Goal: Task Accomplishment & Management: Complete application form

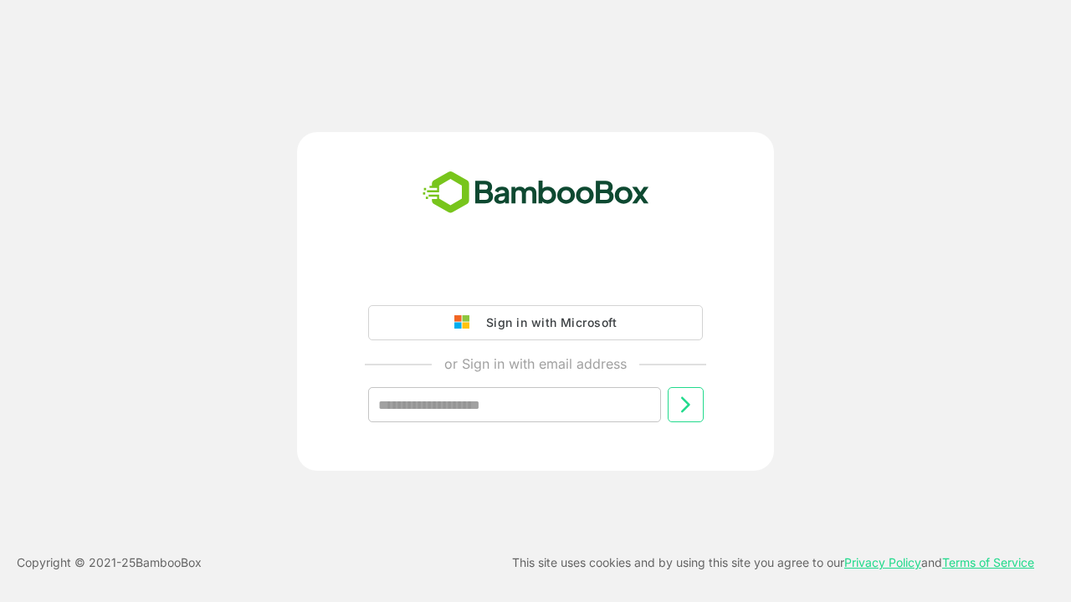
type input "**********"
click at [685, 405] on icon at bounding box center [685, 405] width 20 height 20
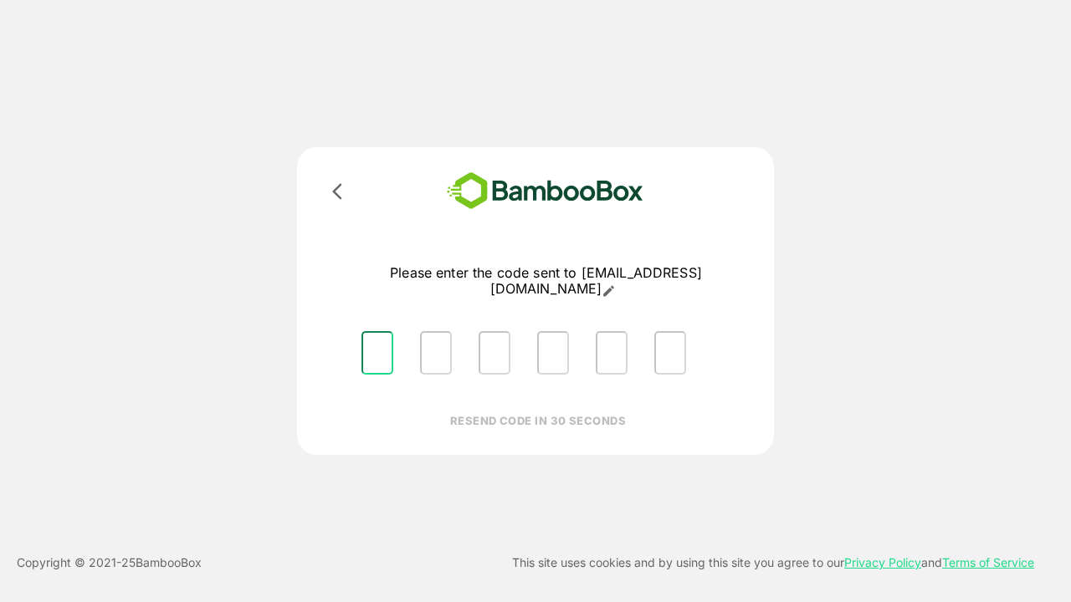
type input "*"
